Goal: Task Accomplishment & Management: Use online tool/utility

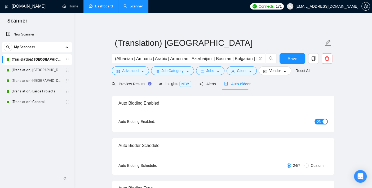
click at [104, 8] on link "Dashboard" at bounding box center [101, 6] width 24 height 5
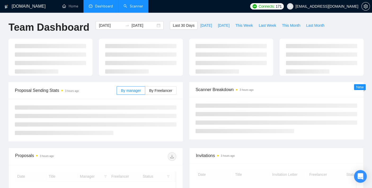
click at [129, 5] on link "Scanner" at bounding box center [133, 6] width 20 height 5
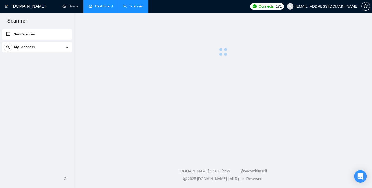
click at [129, 5] on link "Scanner" at bounding box center [133, 6] width 20 height 5
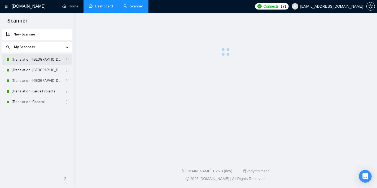
click at [39, 58] on link "(Translation) [GEOGRAPHIC_DATA]" at bounding box center [37, 59] width 50 height 11
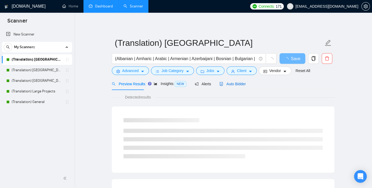
click at [229, 85] on span "Auto Bidder" at bounding box center [232, 84] width 26 height 4
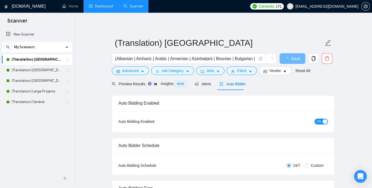
checkbox input "true"
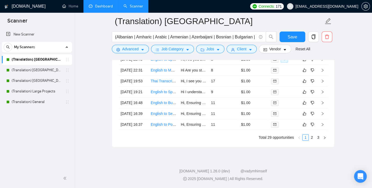
scroll to position [1405, 0]
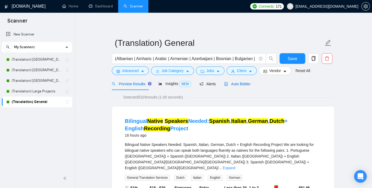
click at [234, 84] on span "Auto Bidder" at bounding box center [237, 84] width 26 height 4
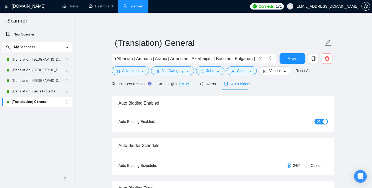
checkbox input "true"
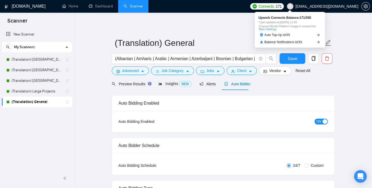
click at [282, 5] on span "Connects: 171" at bounding box center [270, 6] width 23 height 6
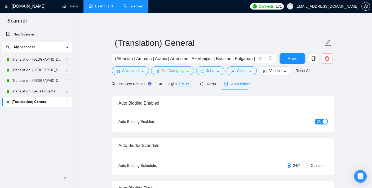
click at [100, 7] on link "Dashboard" at bounding box center [101, 6] width 24 height 5
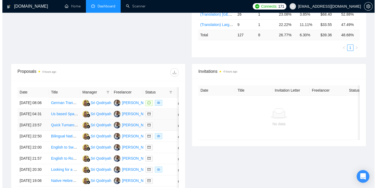
scroll to position [206, 0]
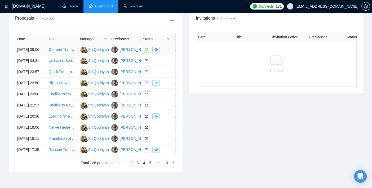
click at [21, 48] on td "[DATE] 08:06" at bounding box center [30, 49] width 31 height 11
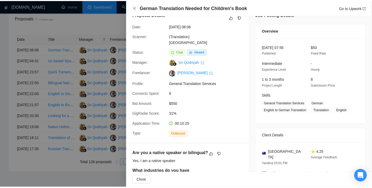
scroll to position [0, 0]
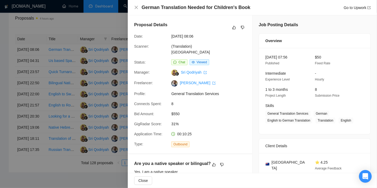
click at [8, 87] on div at bounding box center [188, 94] width 377 height 188
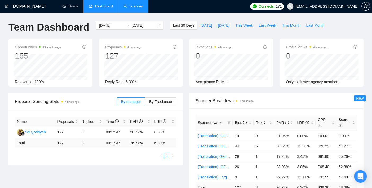
click at [137, 4] on link "Scanner" at bounding box center [133, 6] width 20 height 5
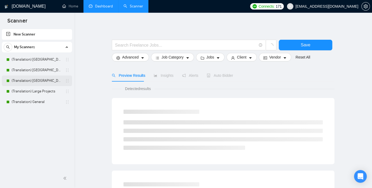
click at [40, 79] on link "(Translation) [GEOGRAPHIC_DATA]" at bounding box center [37, 80] width 50 height 11
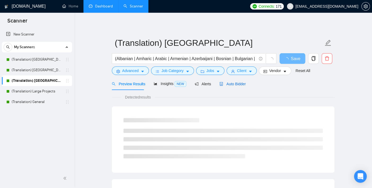
click at [231, 85] on span "Auto Bidder" at bounding box center [232, 84] width 26 height 4
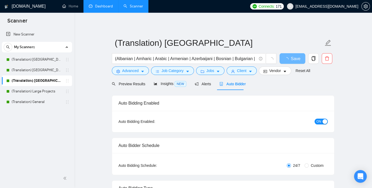
checkbox input "true"
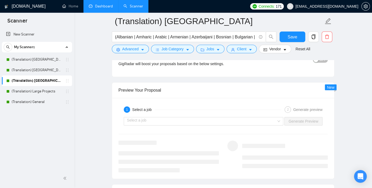
scroll to position [1000, 0]
click at [105, 8] on link "Dashboard" at bounding box center [101, 6] width 24 height 5
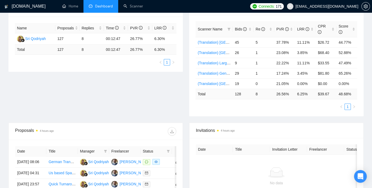
scroll to position [80, 0]
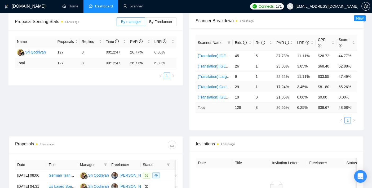
click at [234, 88] on td "29" at bounding box center [243, 87] width 21 height 10
click at [215, 86] on link "(Translation) General" at bounding box center [215, 87] width 35 height 4
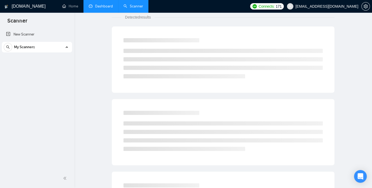
scroll to position [1, 0]
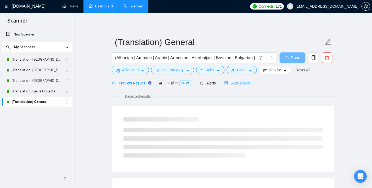
click at [239, 80] on div "Auto Bidder" at bounding box center [237, 83] width 26 height 12
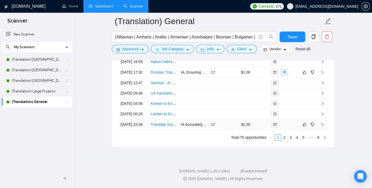
scroll to position [1494, 0]
click at [36, 58] on link "(Translation) [GEOGRAPHIC_DATA]" at bounding box center [37, 59] width 50 height 11
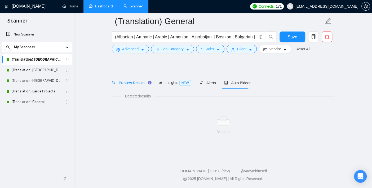
scroll to position [5, 0]
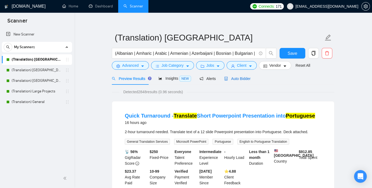
click at [231, 81] on span "Auto Bidder" at bounding box center [237, 79] width 26 height 4
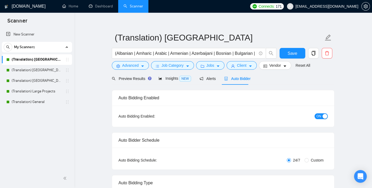
checkbox input "true"
